Goal: Participate in discussion

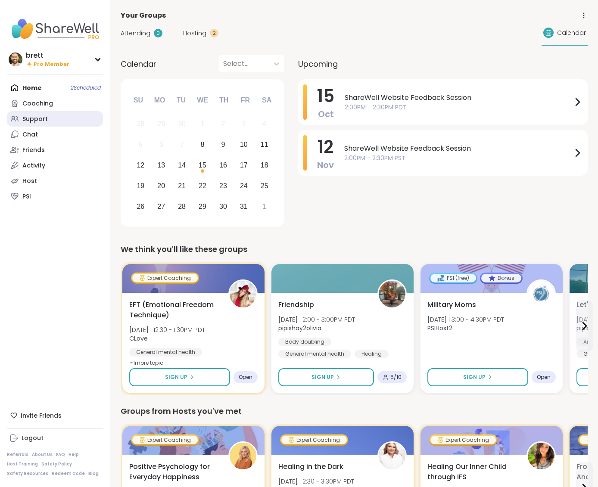
click at [38, 120] on div "Support" at bounding box center [34, 119] width 25 height 9
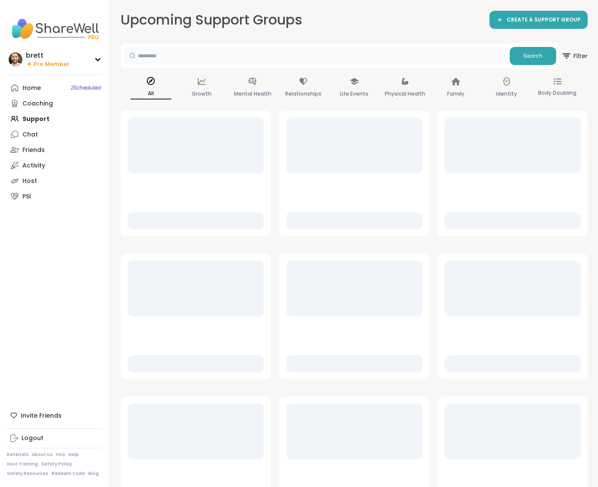
click at [232, 47] on input "text" at bounding box center [315, 55] width 382 height 17
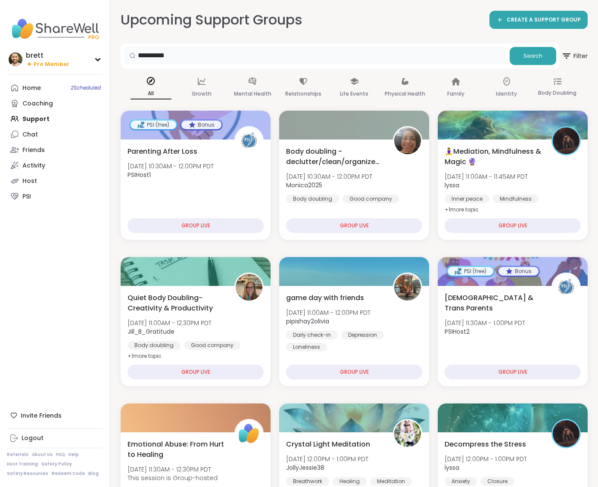
type input "**********"
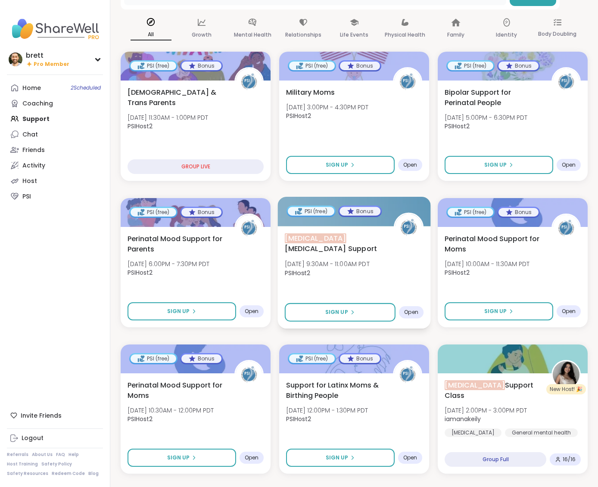
scroll to position [87, 0]
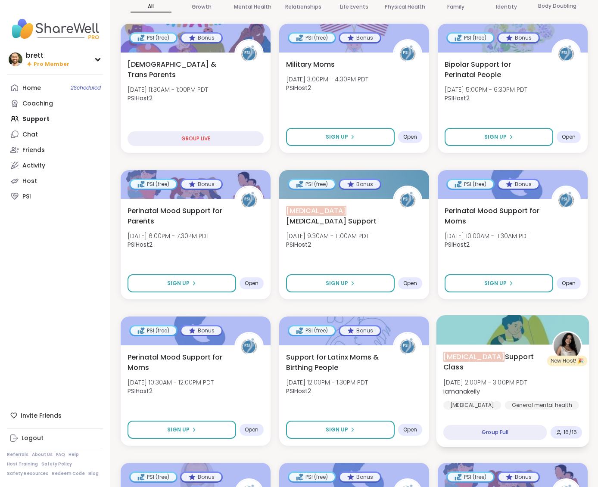
click at [503, 378] on span "Thu, Oct 09 | 2:00PM - 3:00PM PDT" at bounding box center [485, 382] width 84 height 9
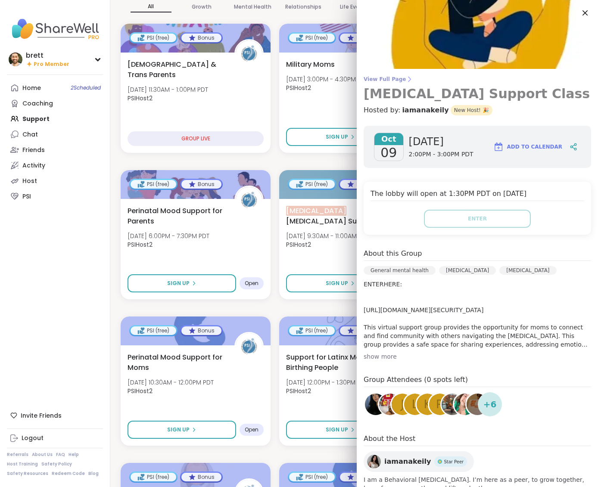
click at [384, 82] on span "View Full Page" at bounding box center [476, 79] width 227 height 7
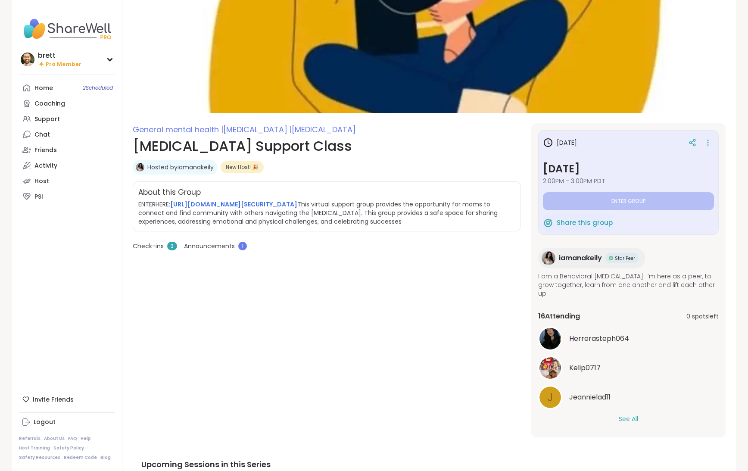
click at [213, 298] on div "General mental health | Postpartum depression | Birth Trauma Postpartum Support…" at bounding box center [327, 280] width 388 height 314
click at [212, 251] on span "Announcements" at bounding box center [209, 246] width 51 height 9
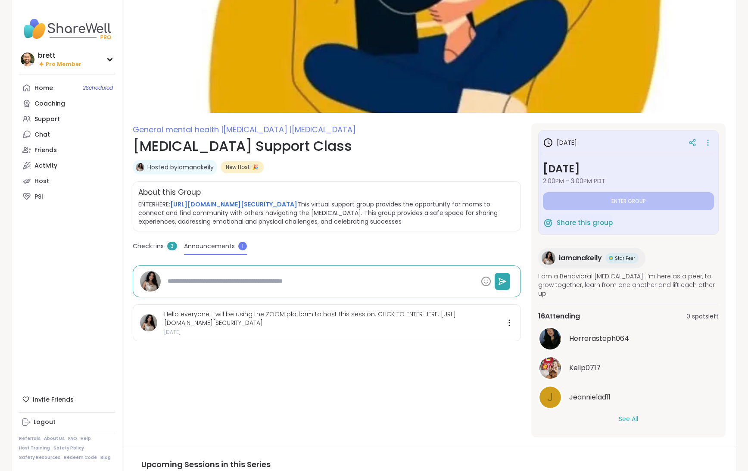
click at [146, 251] on span "Check-ins" at bounding box center [148, 246] width 31 height 9
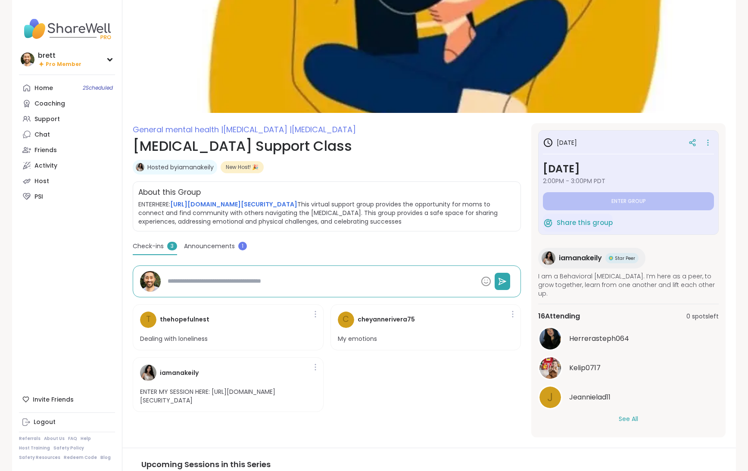
click at [183, 171] on link "Hosted by iamanakeily" at bounding box center [180, 167] width 66 height 9
type textarea "*"
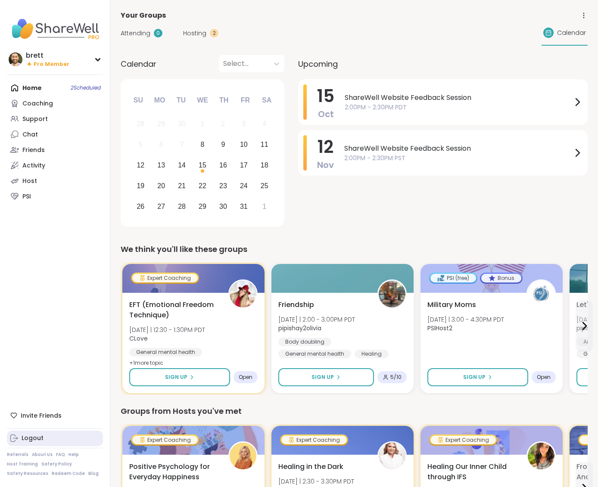
click at [24, 434] on div "Logout" at bounding box center [33, 438] width 22 height 9
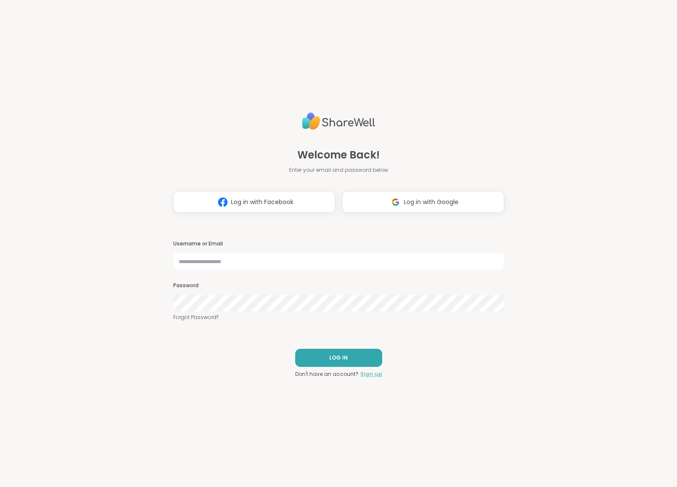
click at [370, 376] on link "Sign up" at bounding box center [371, 374] width 22 height 8
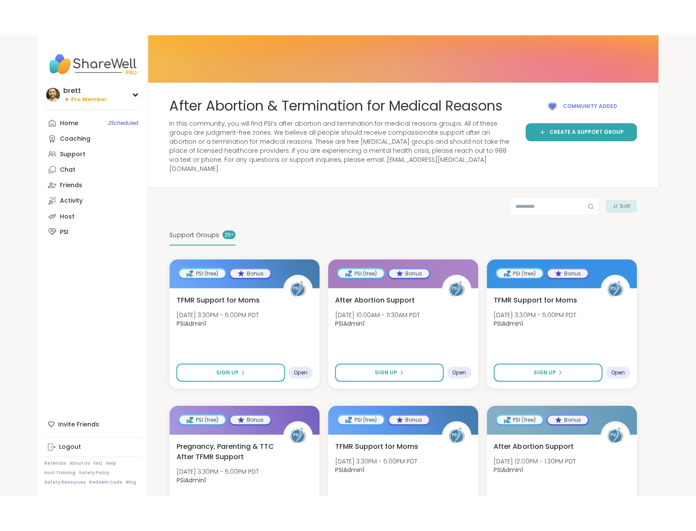
scroll to position [53, 0]
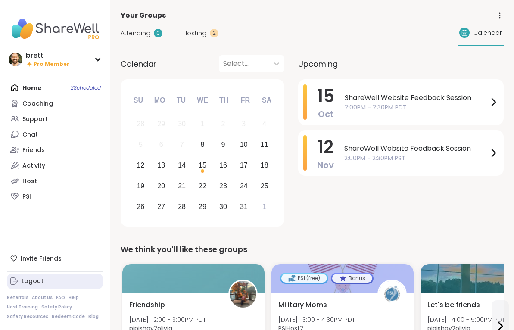
click at [34, 279] on div "Logout" at bounding box center [33, 281] width 22 height 9
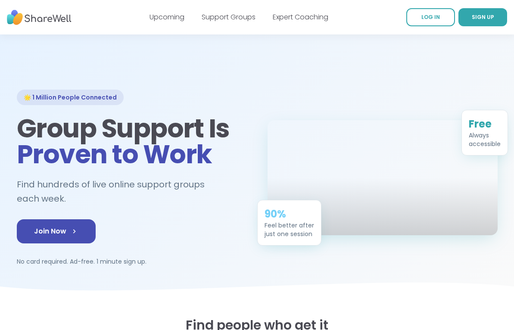
click at [236, 24] on div "Upcoming Support Groups Expert Coaching" at bounding box center [238, 17] width 179 height 24
click at [233, 14] on link "Support Groups" at bounding box center [229, 17] width 54 height 10
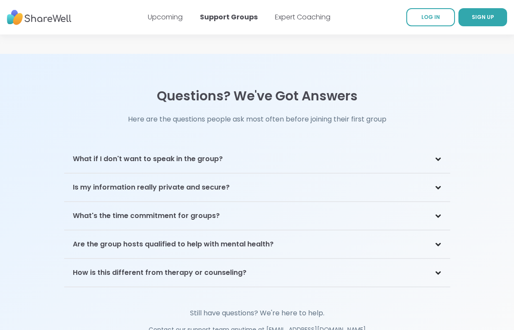
scroll to position [1811, 0]
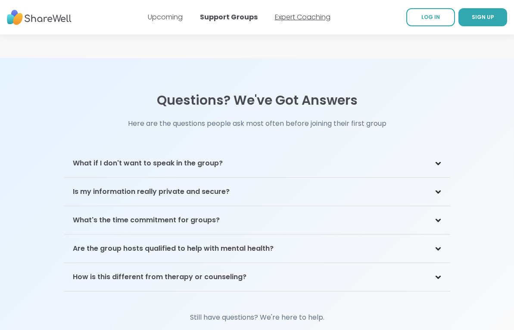
click at [299, 17] on link "Expert Coaching" at bounding box center [303, 17] width 56 height 10
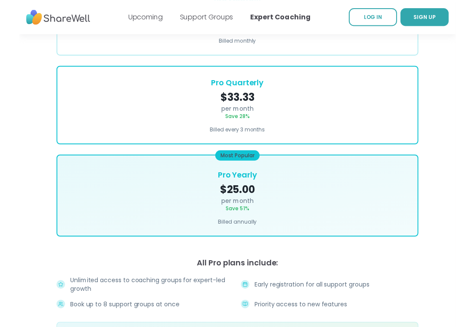
scroll to position [1678, 0]
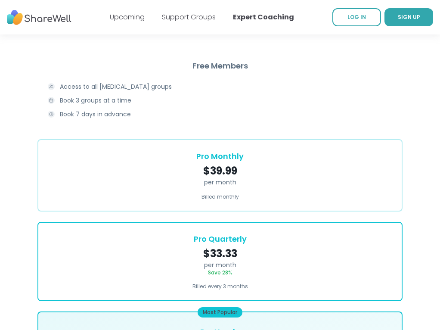
click at [226, 233] on h3 "Pro Quarterly" at bounding box center [220, 239] width 343 height 12
click at [214, 247] on div "$ 33.33" at bounding box center [220, 254] width 343 height 14
click at [217, 164] on div "$ 39.99" at bounding box center [220, 171] width 343 height 14
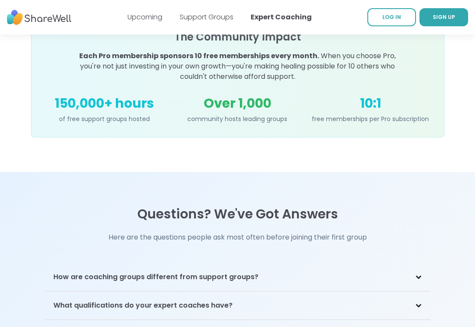
scroll to position [1712, 0]
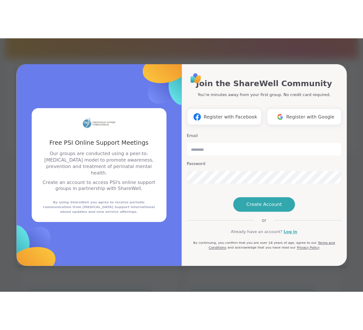
scroll to position [53, 0]
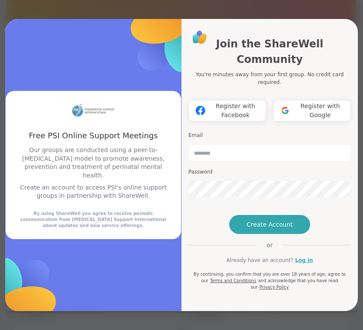
click at [222, 39] on h1 "Join the ShareWell Community" at bounding box center [270, 51] width 163 height 31
click at [199, 33] on img at bounding box center [199, 37] width 19 height 19
